Goal: Information Seeking & Learning: Learn about a topic

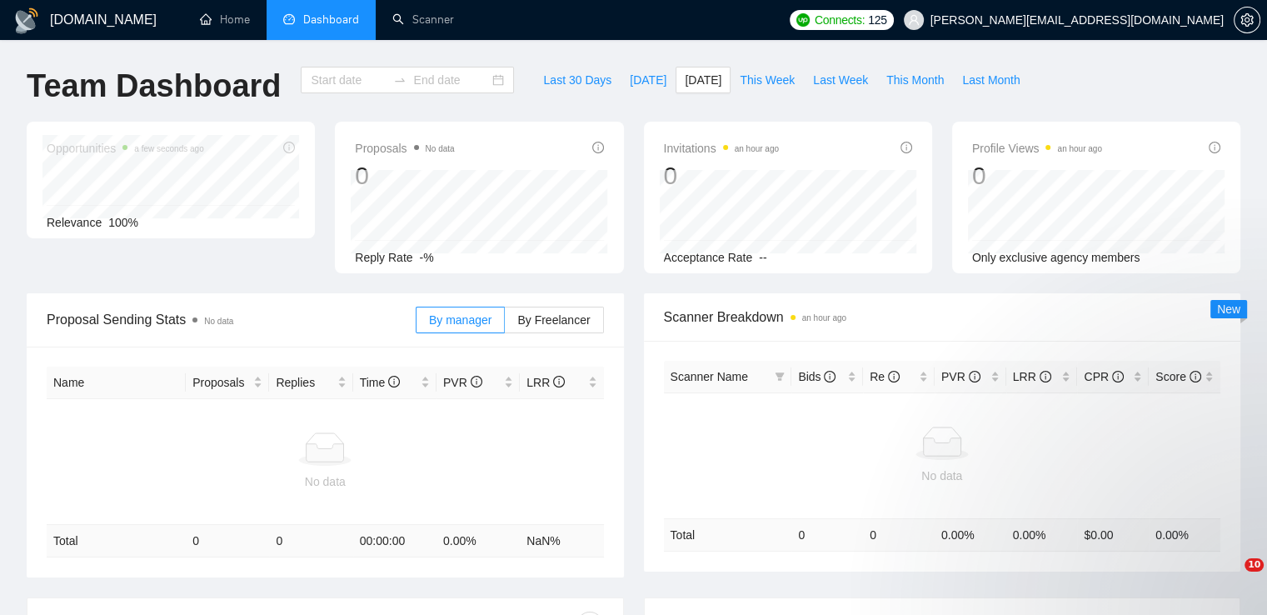
type input "[DATE]"
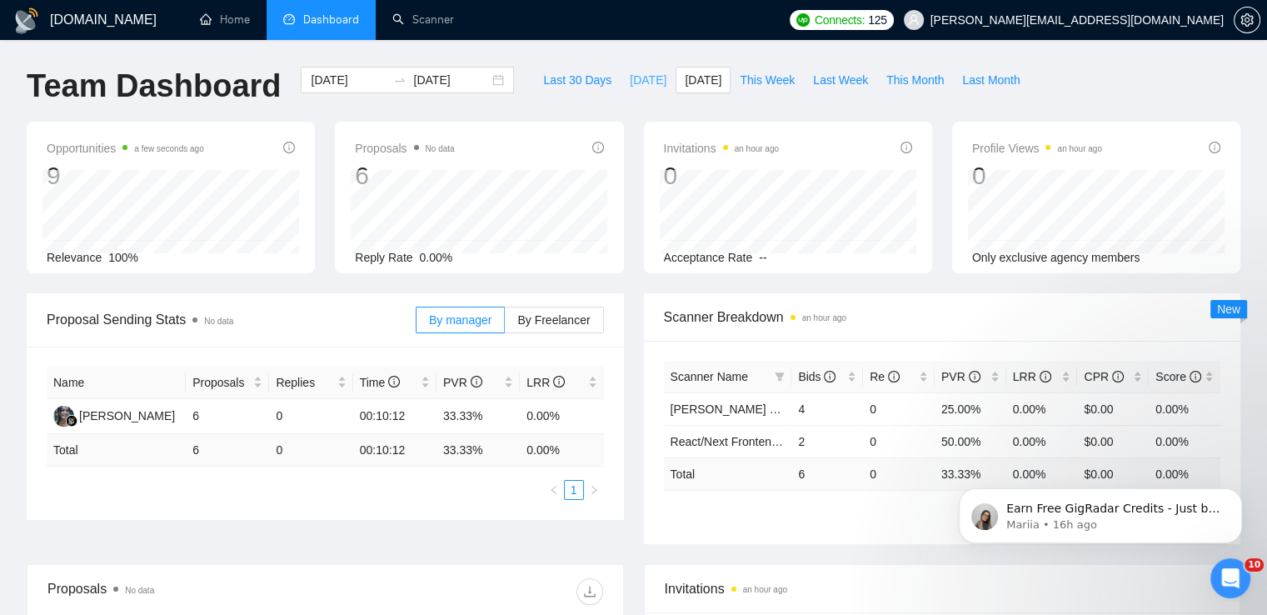
click at [630, 84] on span "[DATE]" at bounding box center [648, 80] width 37 height 18
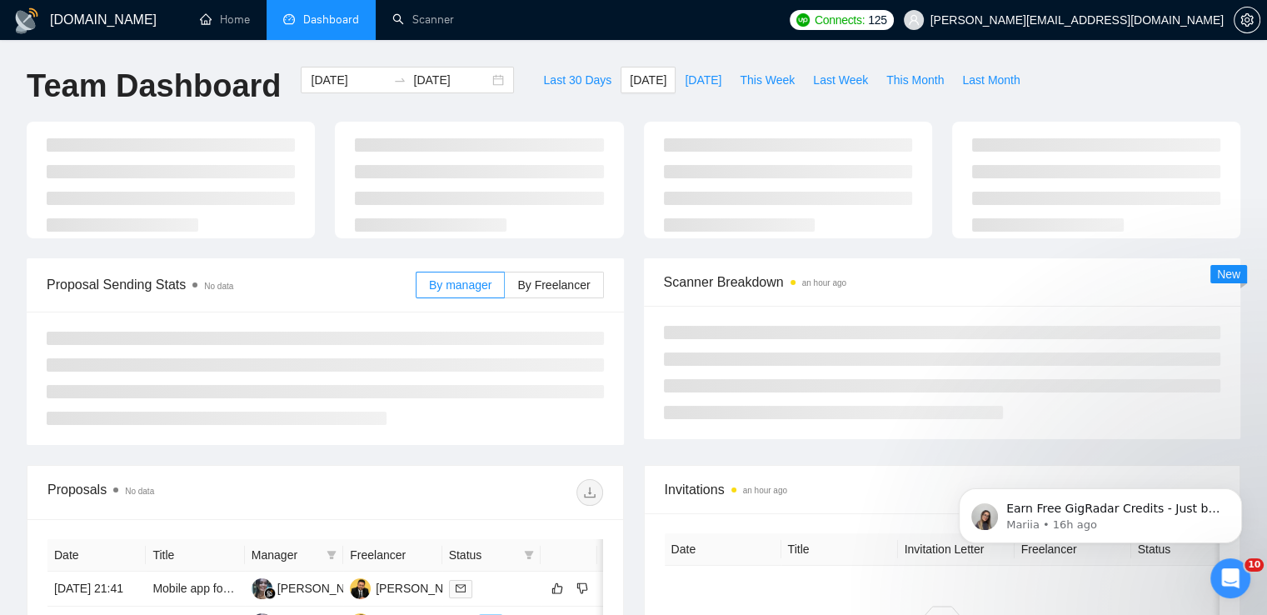
type input "[DATE]"
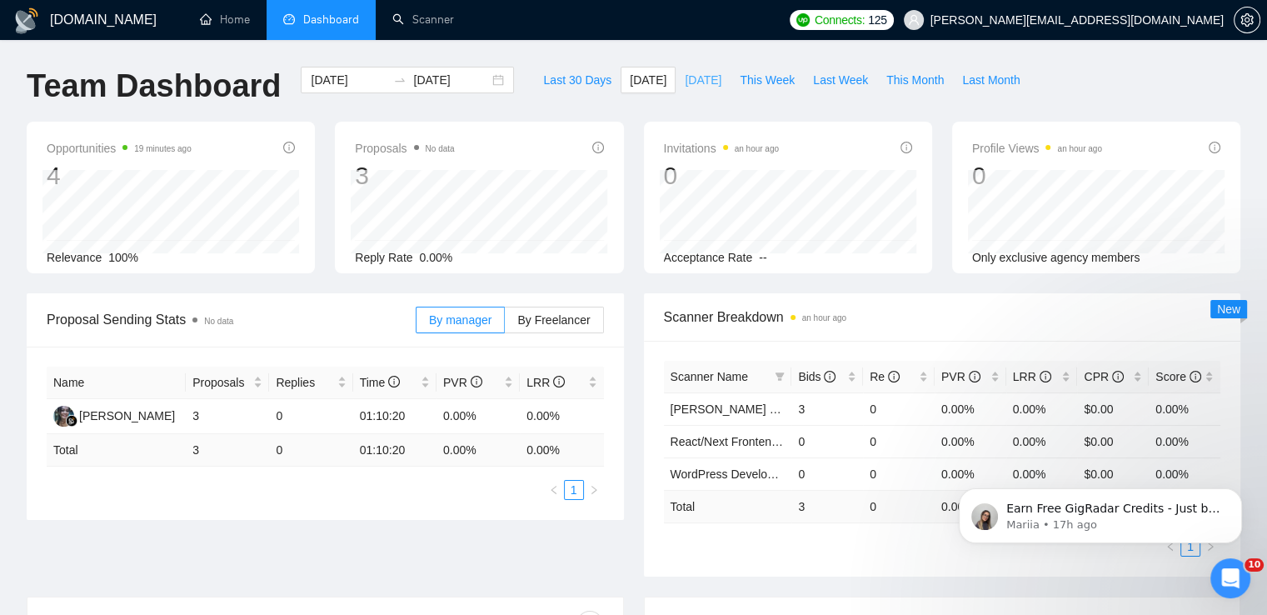
click at [685, 74] on span "[DATE]" at bounding box center [703, 80] width 37 height 18
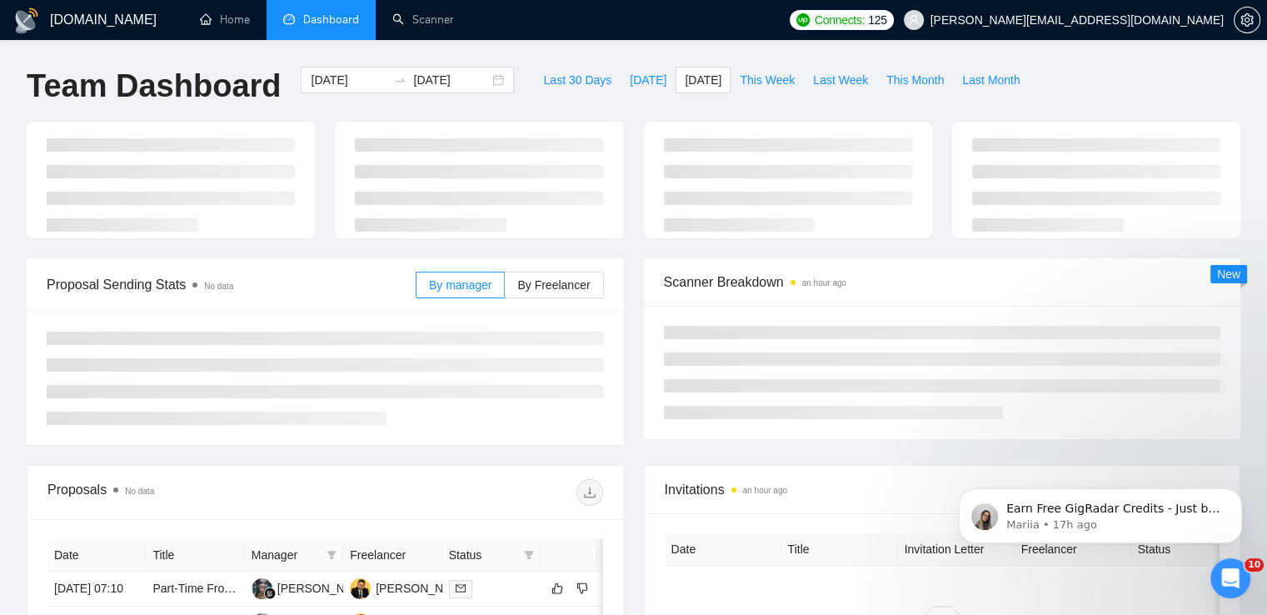
type input "[DATE]"
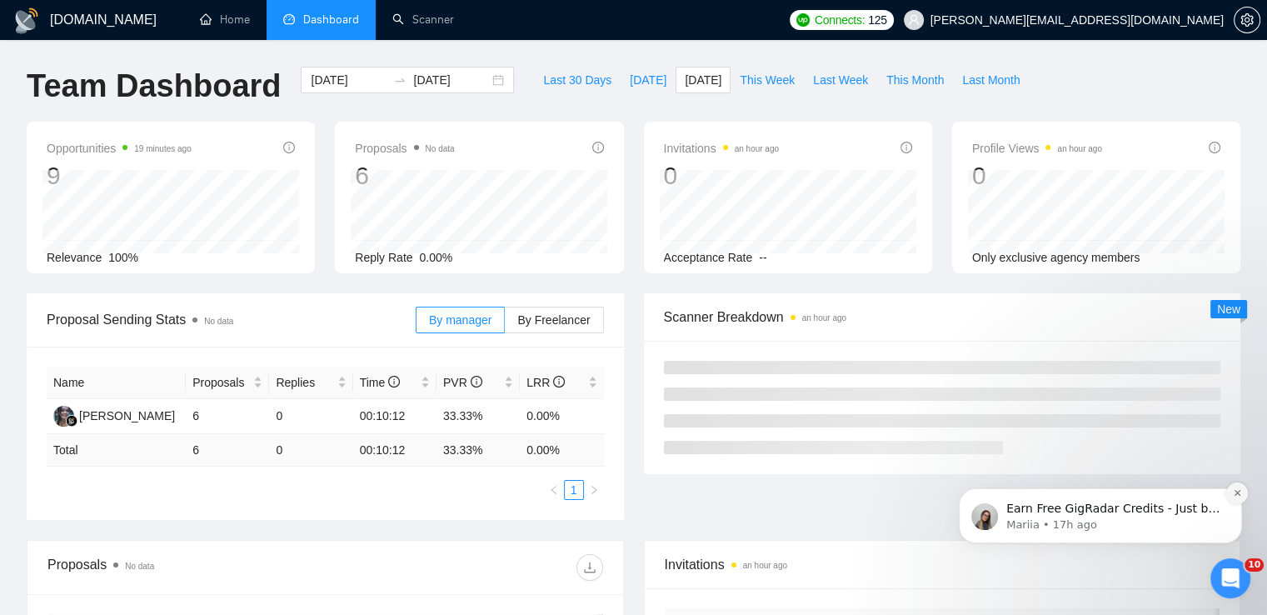
click at [1245, 492] on button "Dismiss notification" at bounding box center [1237, 493] width 22 height 22
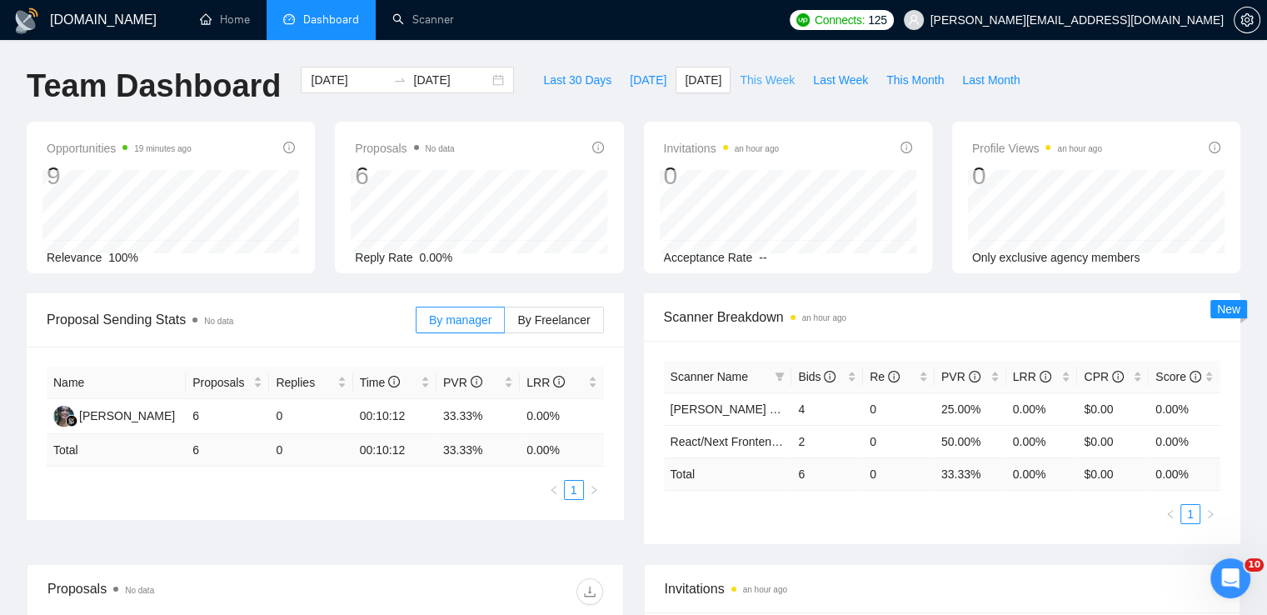
click at [763, 72] on span "This Week" at bounding box center [767, 80] width 55 height 18
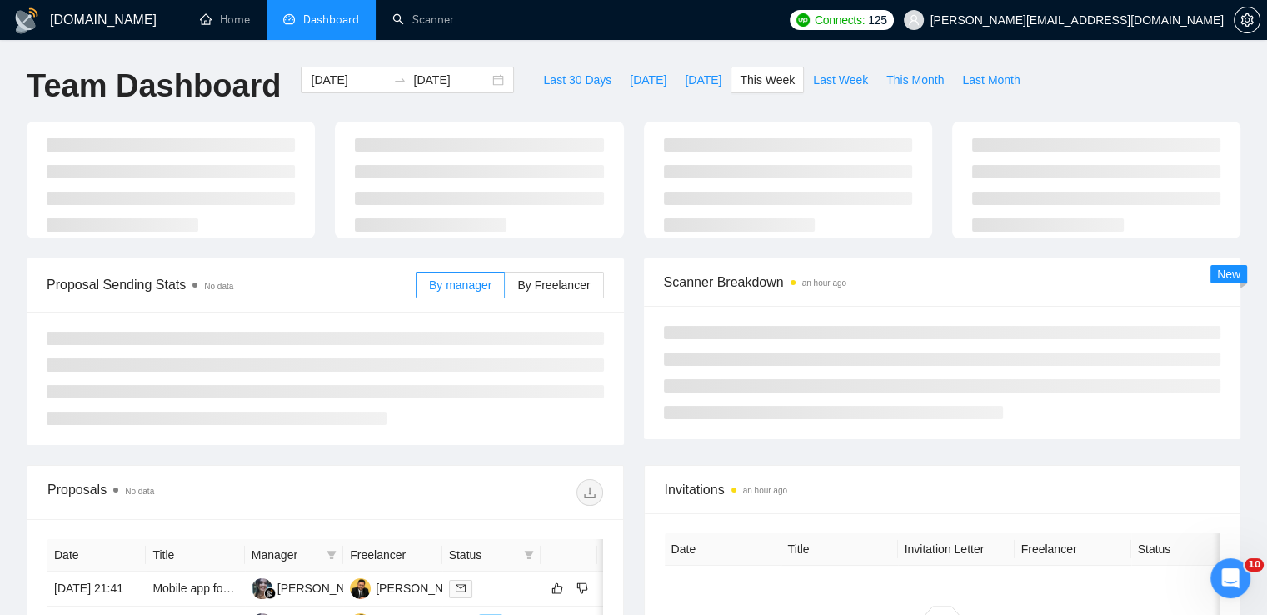
type input "[DATE]"
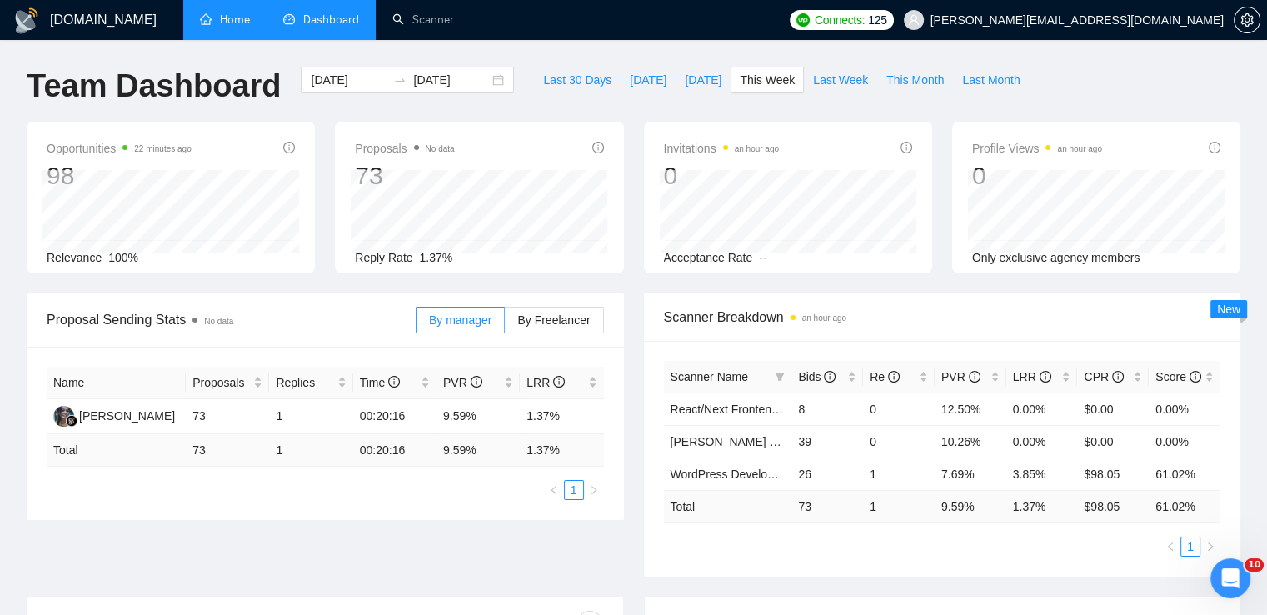
click at [241, 25] on link "Home" at bounding box center [225, 19] width 50 height 14
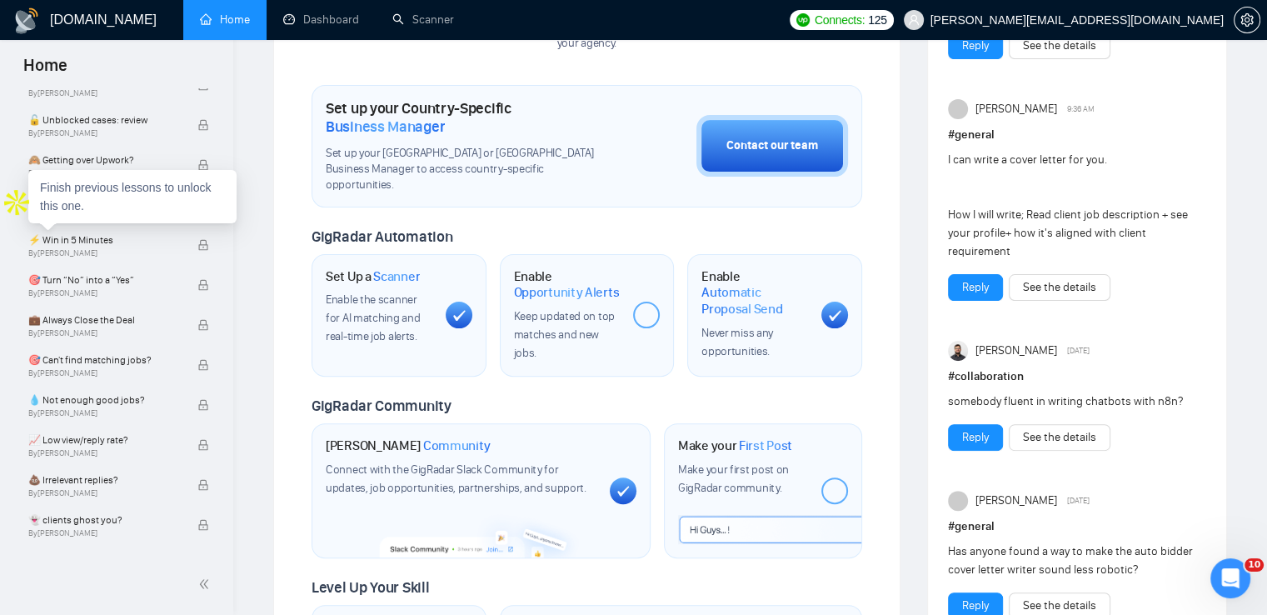
scroll to position [626, 0]
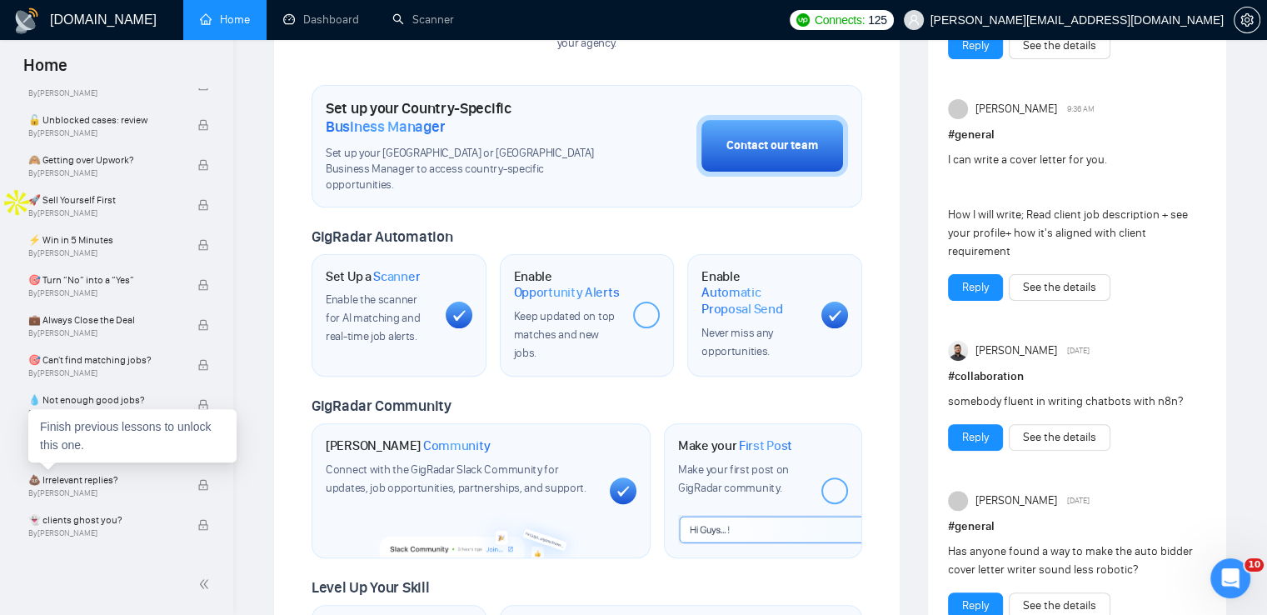
click at [101, 452] on div "Finish previous lessons to unlock this one." at bounding box center [132, 435] width 208 height 53
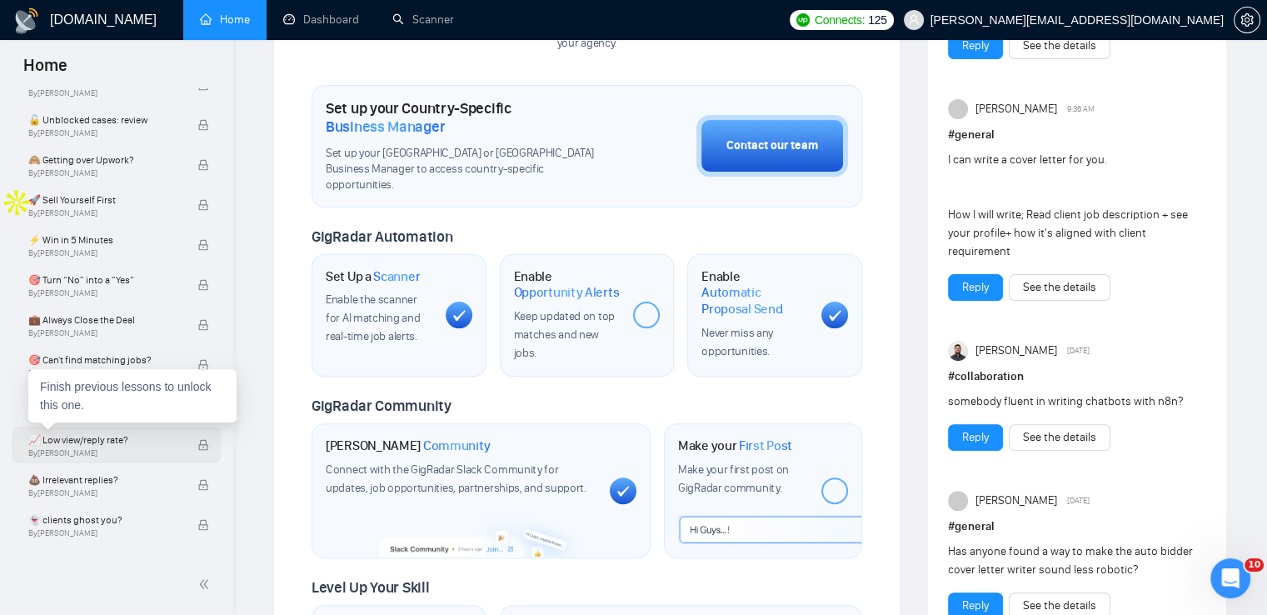
click at [163, 444] on span "📈 Low view/reply rate?" at bounding box center [104, 440] width 152 height 17
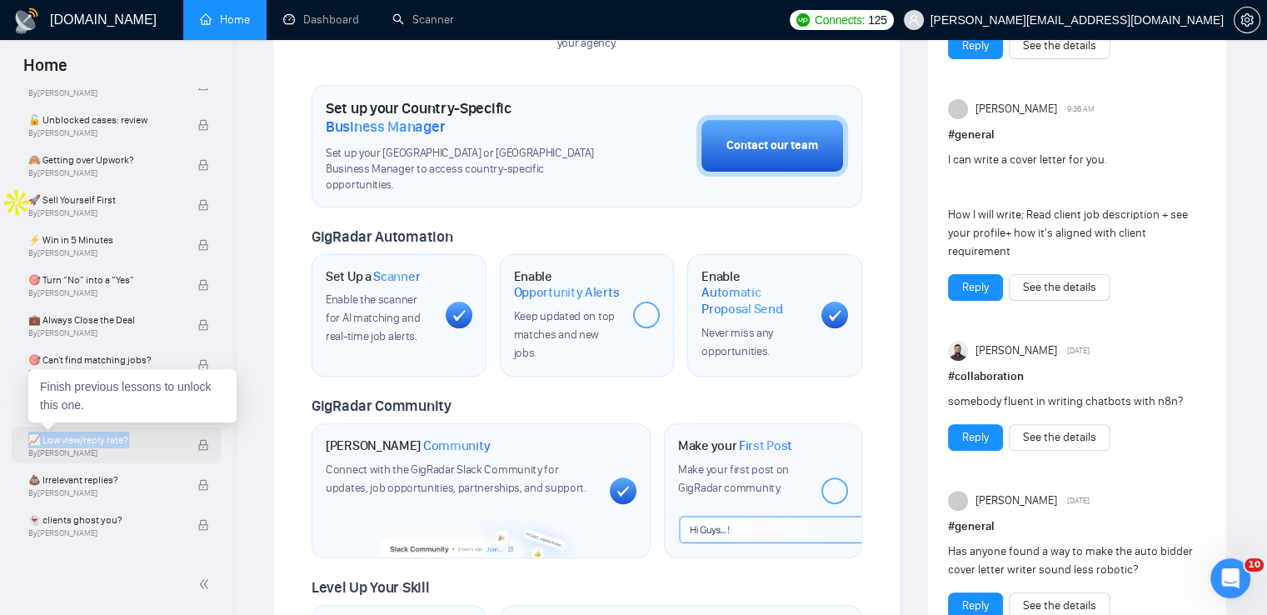
click at [163, 444] on span "📈 Low view/reply rate?" at bounding box center [104, 440] width 152 height 17
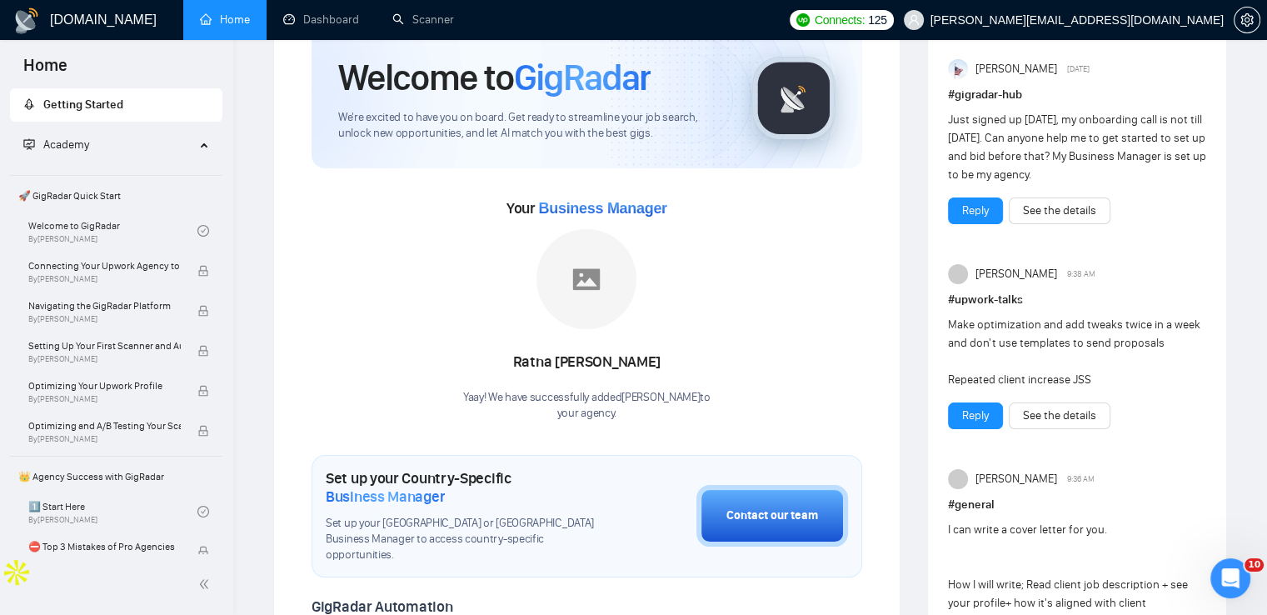
scroll to position [0, 0]
